Goal: Consume media (video, audio)

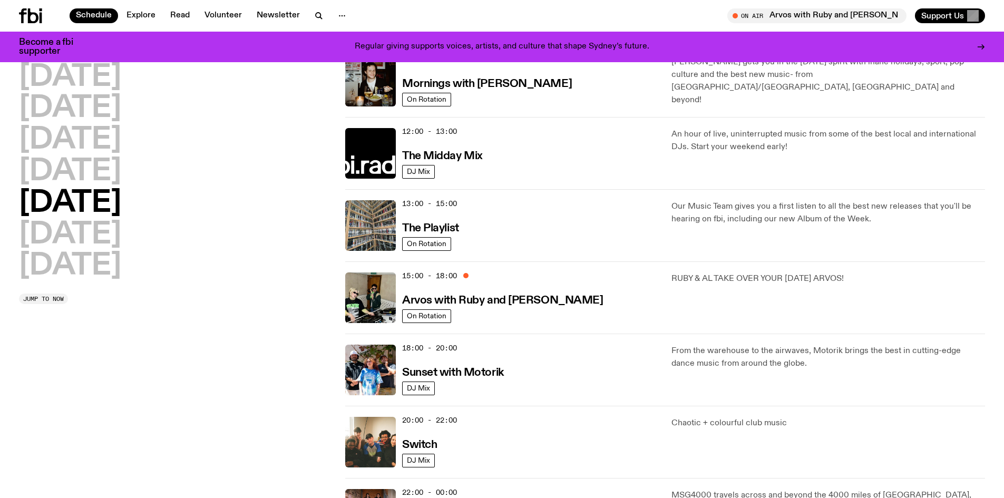
scroll to position [206, 0]
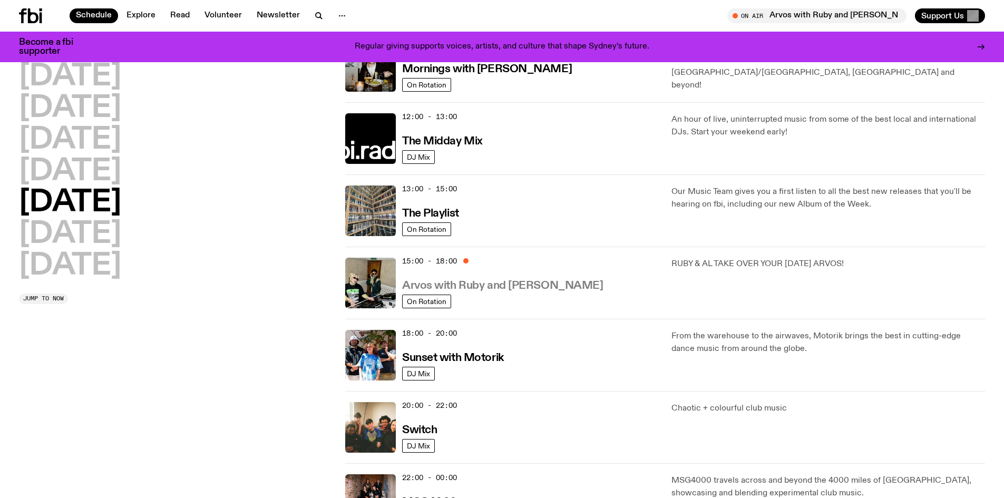
click at [474, 283] on h3 "Arvos with Ruby and [PERSON_NAME]" at bounding box center [502, 285] width 201 height 11
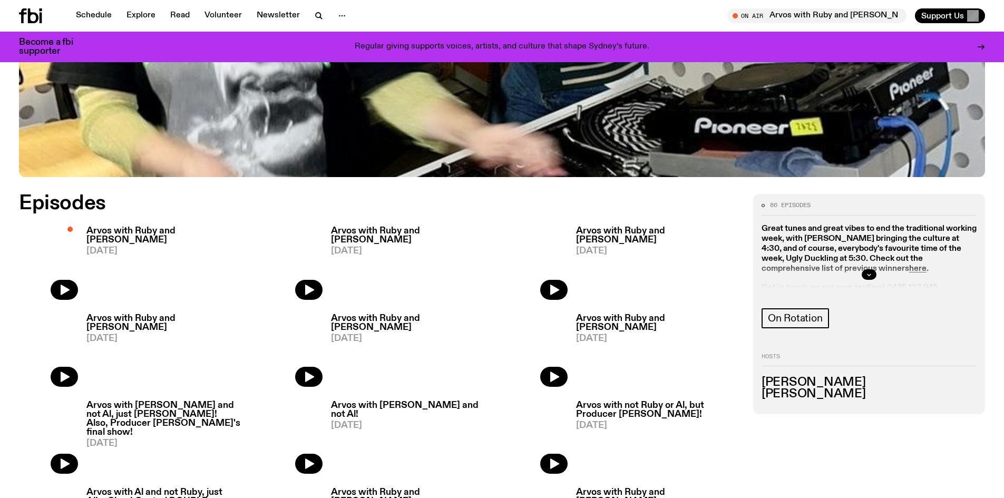
scroll to position [520, 0]
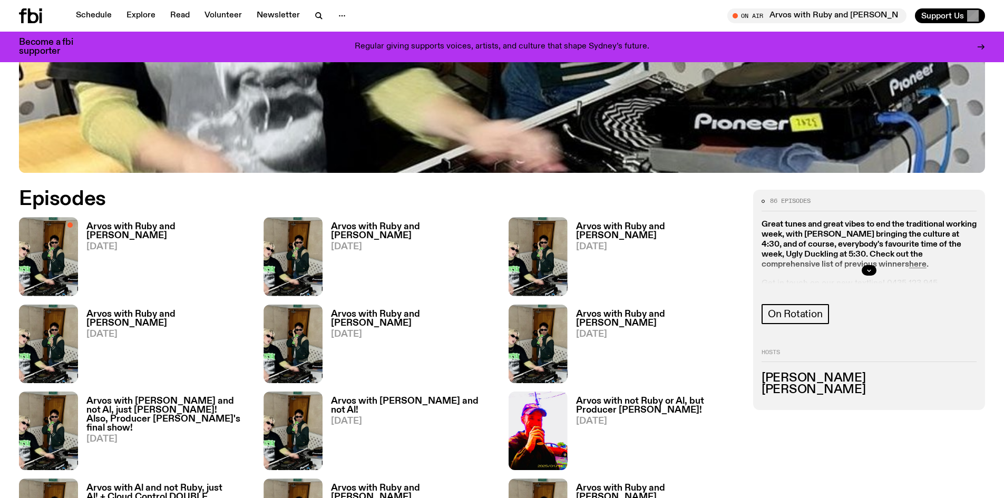
click at [113, 224] on h3 "Arvos with Ruby and [PERSON_NAME]" at bounding box center [168, 231] width 164 height 18
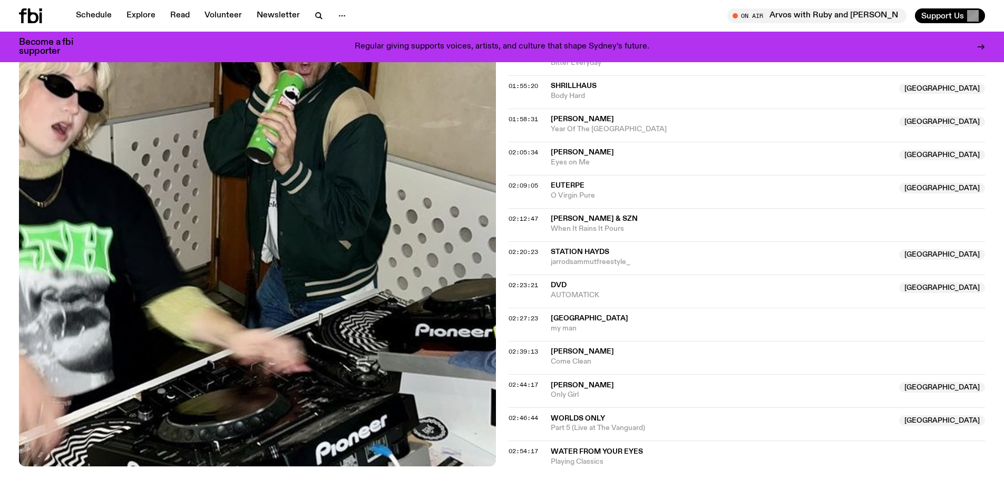
scroll to position [1206, 0]
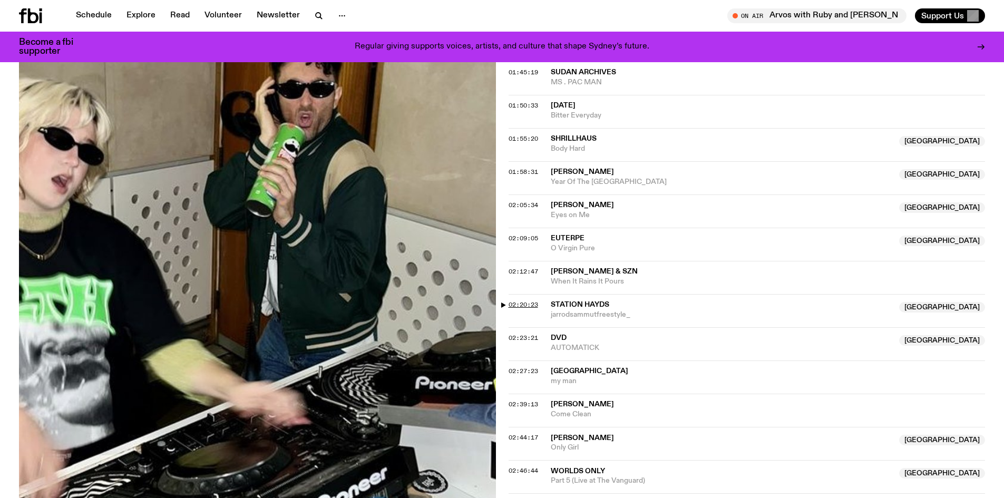
click at [512, 304] on span "02:20:23" at bounding box center [524, 304] width 30 height 8
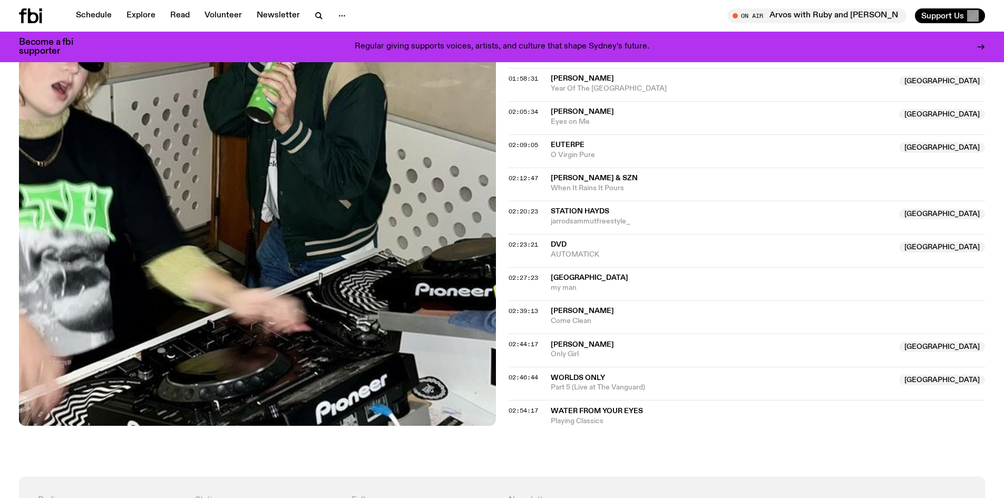
scroll to position [1364, 0]
